Goal: Navigation & Orientation: Find specific page/section

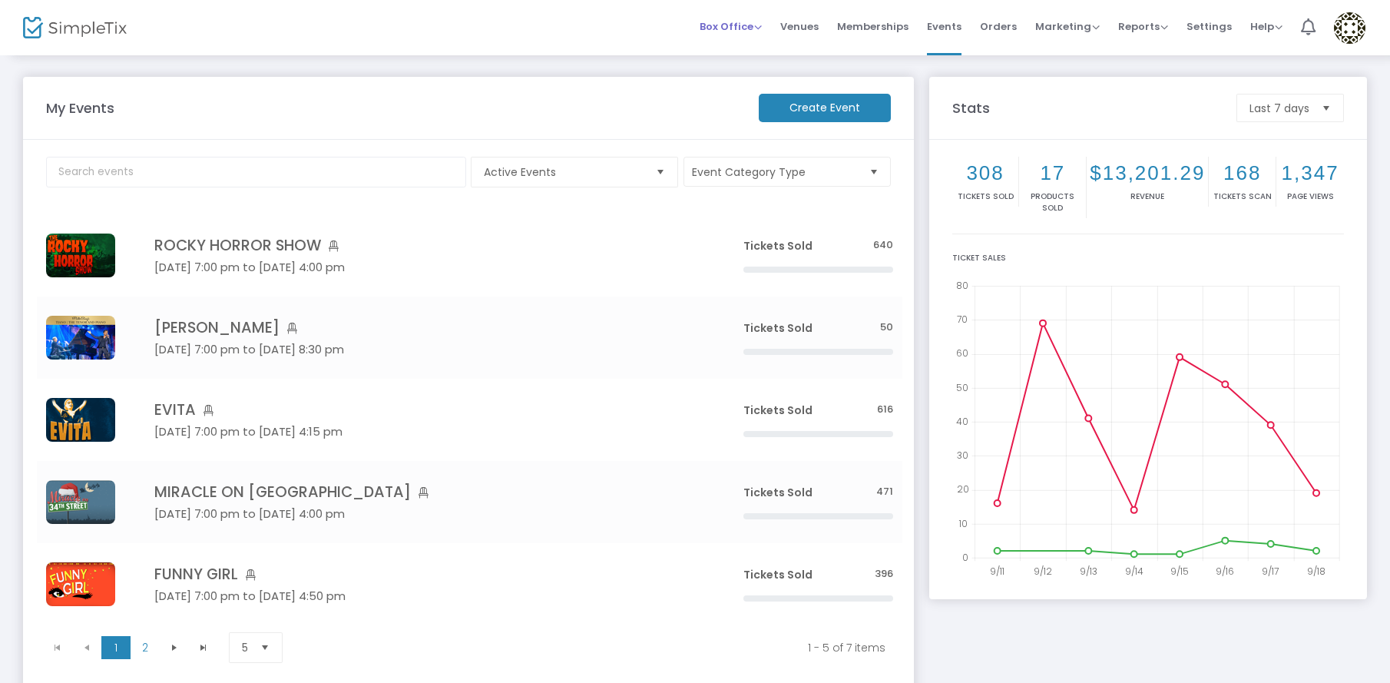
click at [724, 25] on span "Box Office" at bounding box center [731, 26] width 62 height 15
